Goal: Register for event/course

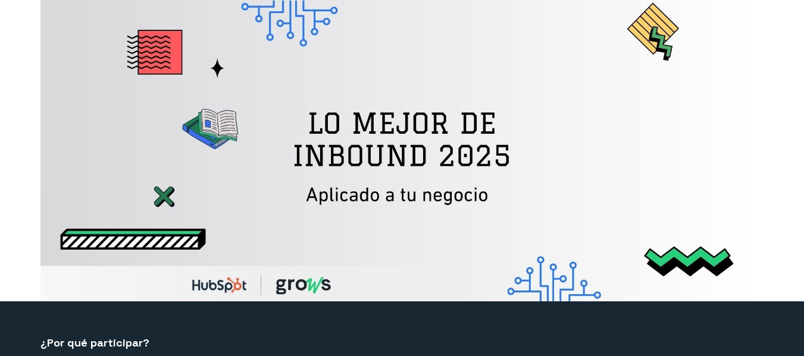
select select "CO"
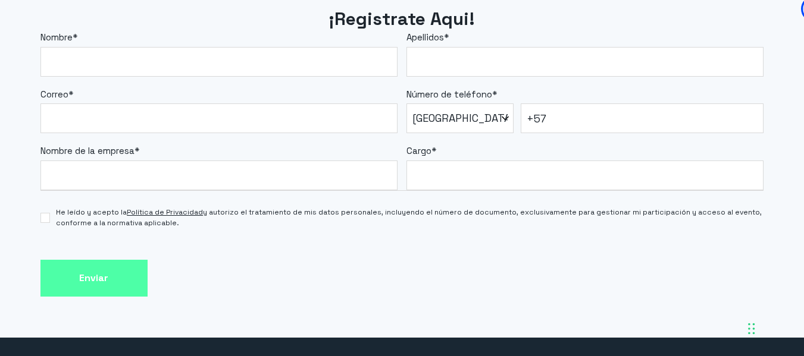
scroll to position [1047, 0]
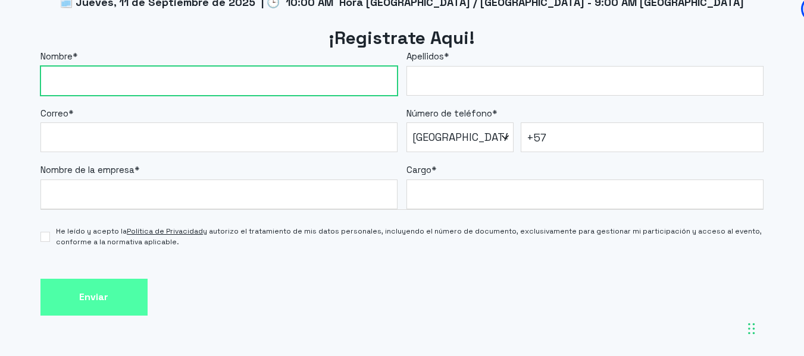
click at [239, 87] on input "Nombre *" at bounding box center [218, 81] width 357 height 30
type input "[PERSON_NAME]"
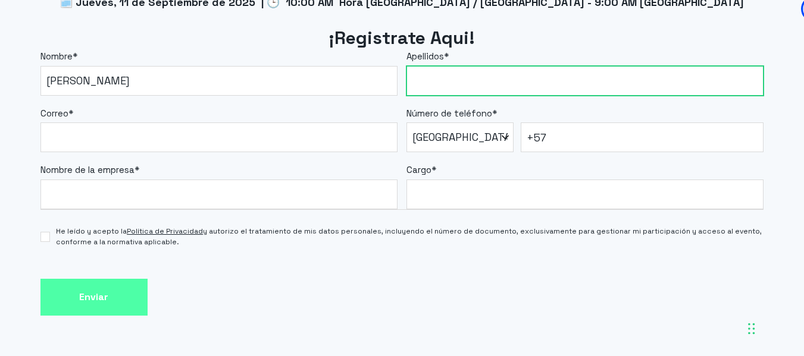
type input "[PERSON_NAME]"
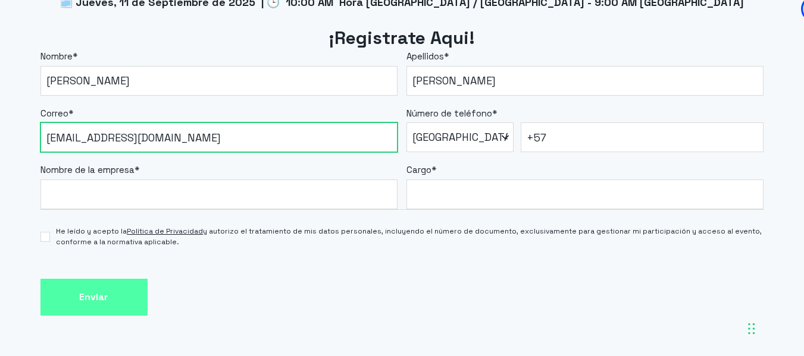
click at [240, 143] on input "[EMAIL_ADDRESS][DOMAIN_NAME]" at bounding box center [218, 138] width 357 height 30
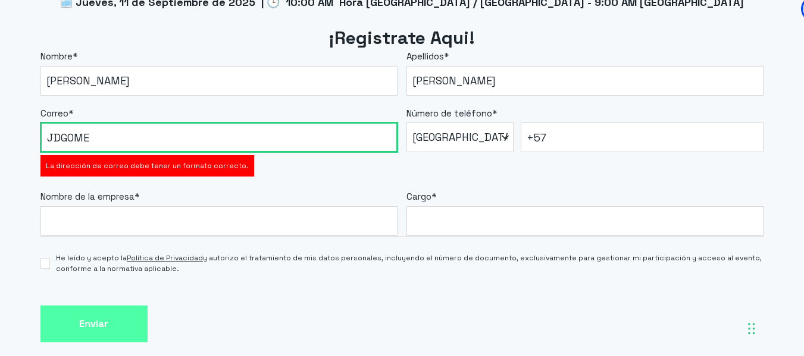
type input "[EMAIL_ADDRESS][DOMAIN_NAME]"
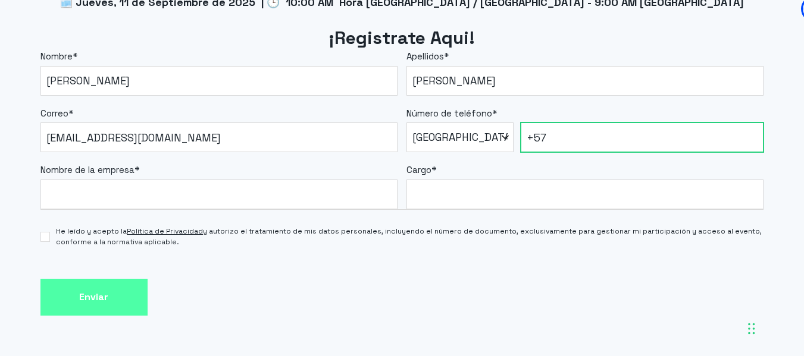
click at [594, 127] on input "+57" at bounding box center [642, 138] width 243 height 30
type input "[PHONE_NUMBER]"
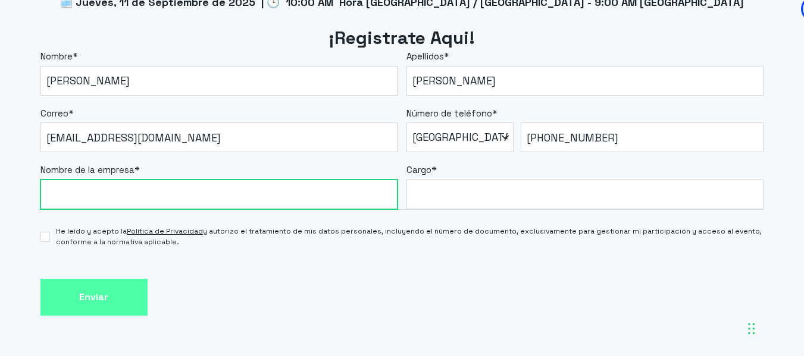
click at [220, 195] on input "Nombre de la empresa *" at bounding box center [218, 195] width 357 height 30
type input "UCompensar"
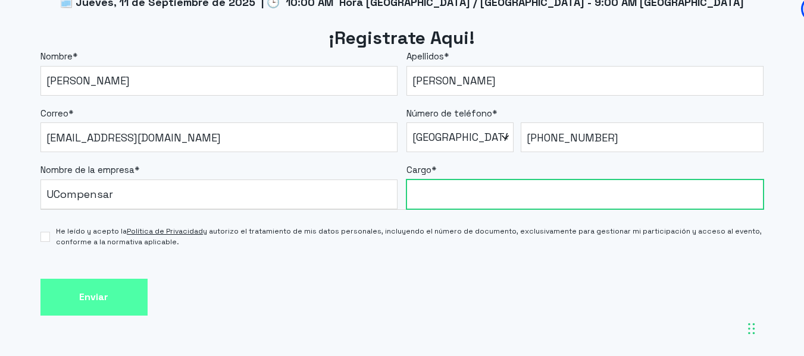
click at [418, 197] on input "Cargo *" at bounding box center [584, 195] width 357 height 30
type input "Líder de Medios Digitales e Inbound Marketing"
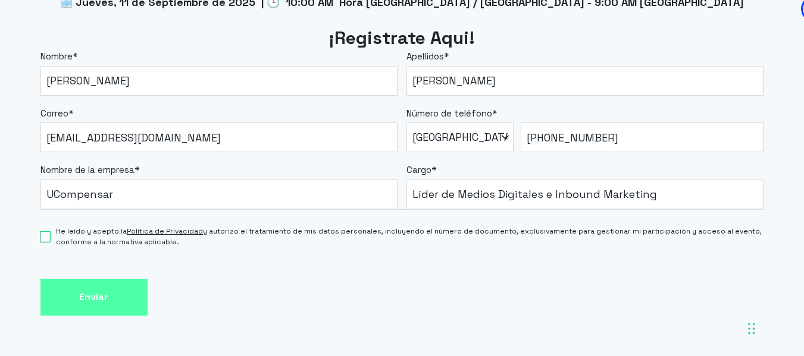
click at [47, 239] on input "He leído y acepto la Política de Privacidad y autorizo el tratamiento de mis da…" at bounding box center [45, 237] width 10 height 10
checkbox input "true"
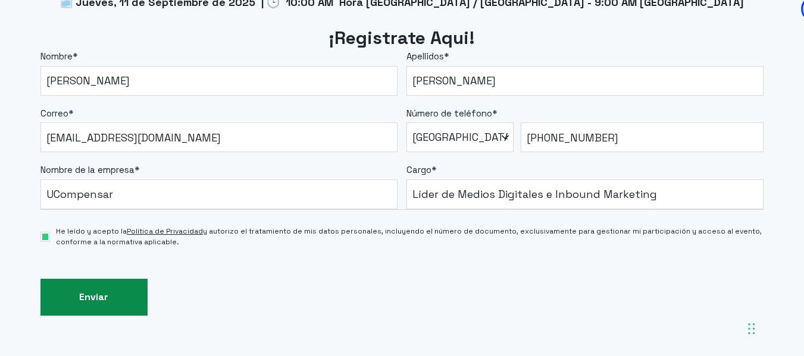
click at [89, 294] on input "Enviar" at bounding box center [93, 297] width 107 height 37
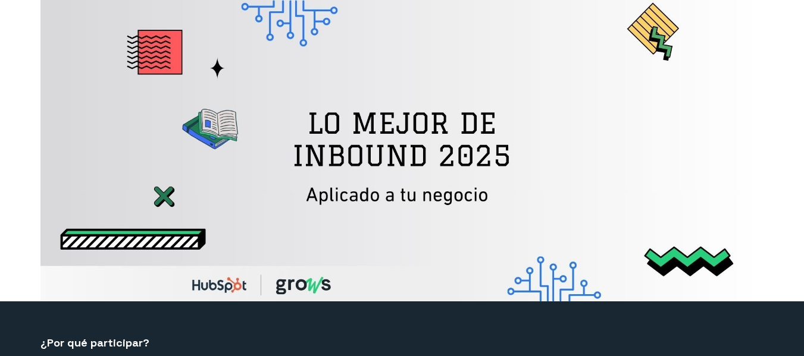
select select "CO"
click at [590, 199] on img at bounding box center [401, 151] width 723 height 302
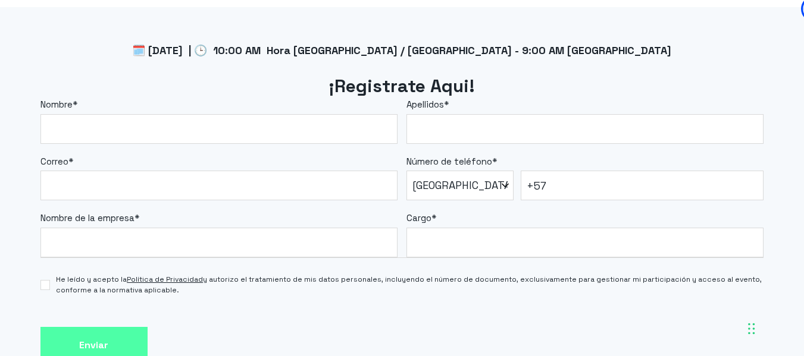
scroll to position [1000, 0]
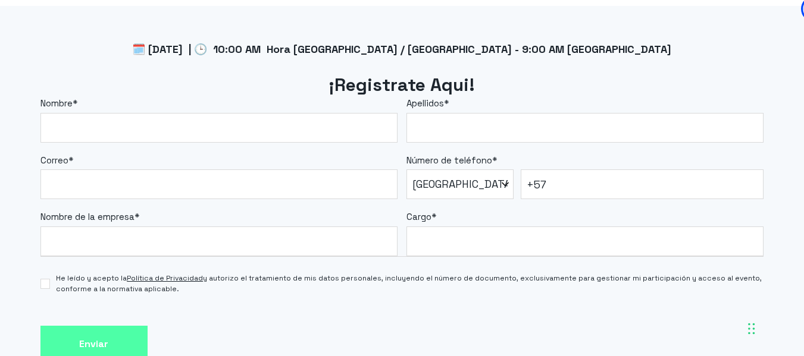
click at [494, 55] on span "🗓️ Jueves, 11 de Septiembre de 2025 | 🕒 10:00 AM Hora [GEOGRAPHIC_DATA] / [GEOG…" at bounding box center [401, 49] width 539 height 14
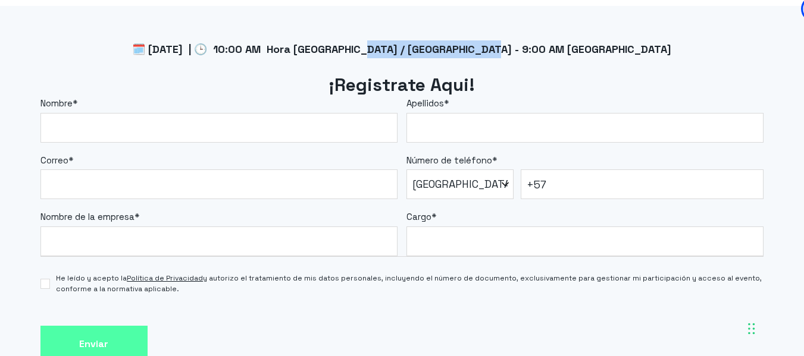
drag, startPoint x: 377, startPoint y: 51, endPoint x: 512, endPoint y: 55, distance: 135.1
click at [506, 51] on span "🗓️ Jueves, 11 de Septiembre de 2025 | 🕒 10:00 AM Hora [GEOGRAPHIC_DATA] / [GEOG…" at bounding box center [401, 49] width 539 height 14
